Goal: Information Seeking & Learning: Learn about a topic

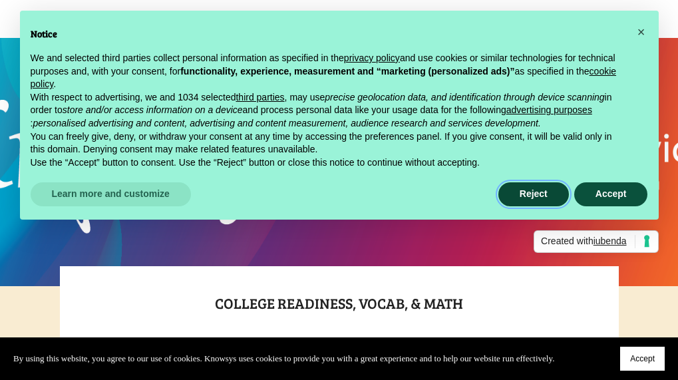
click at [531, 201] on button "Reject" at bounding box center [534, 194] width 71 height 24
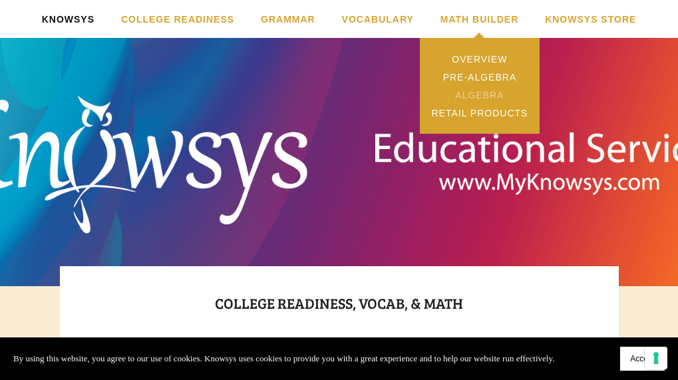
click at [481, 95] on link "Algebra" at bounding box center [480, 95] width 120 height 18
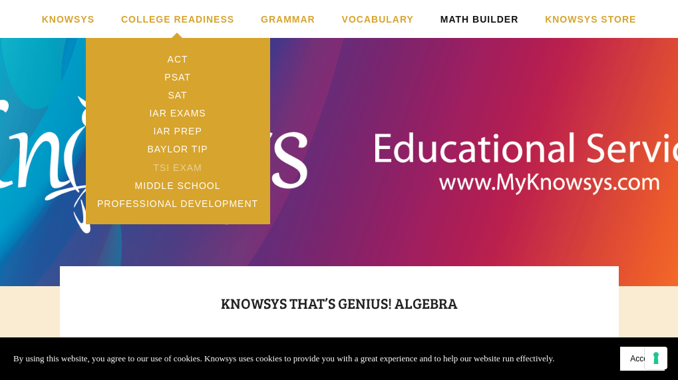
click at [196, 166] on link "TSI Exam" at bounding box center [178, 167] width 184 height 18
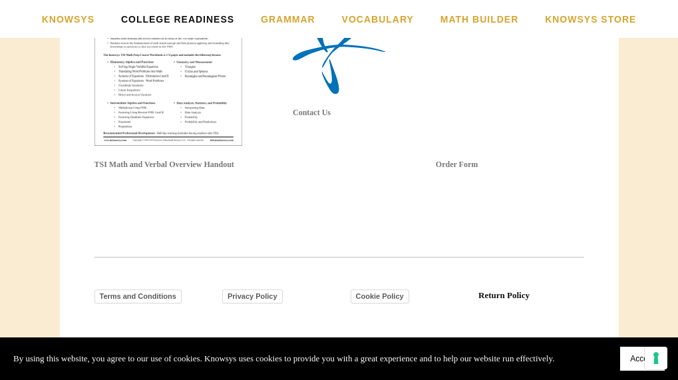
scroll to position [2247, 0]
